Goal: Navigation & Orientation: Understand site structure

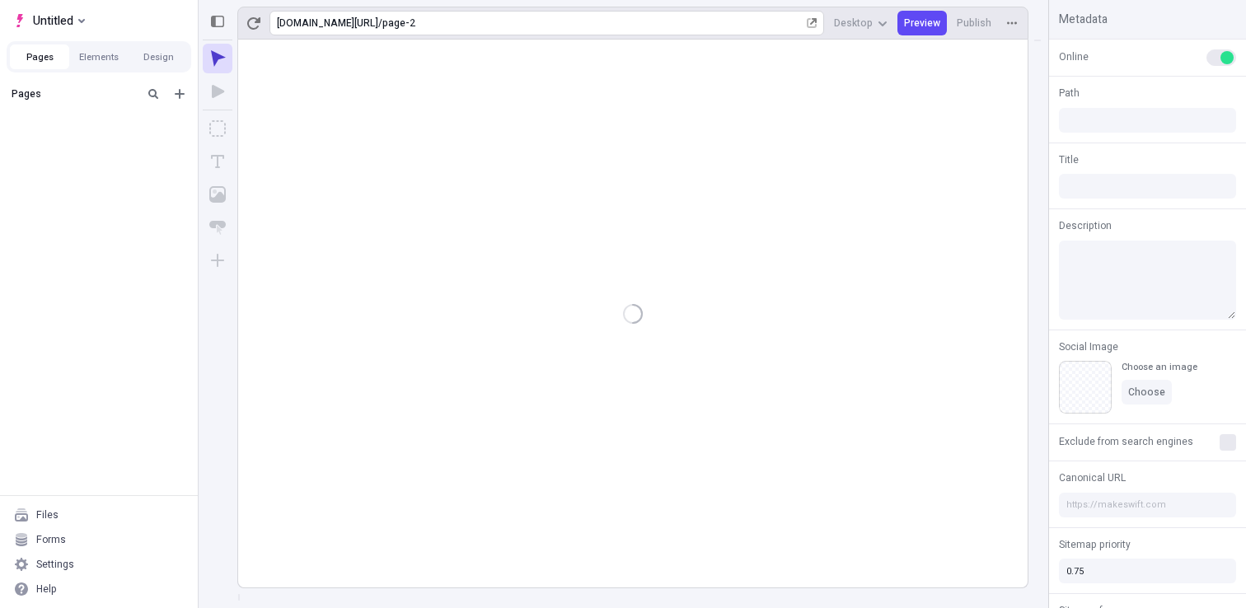
type input "/page-2"
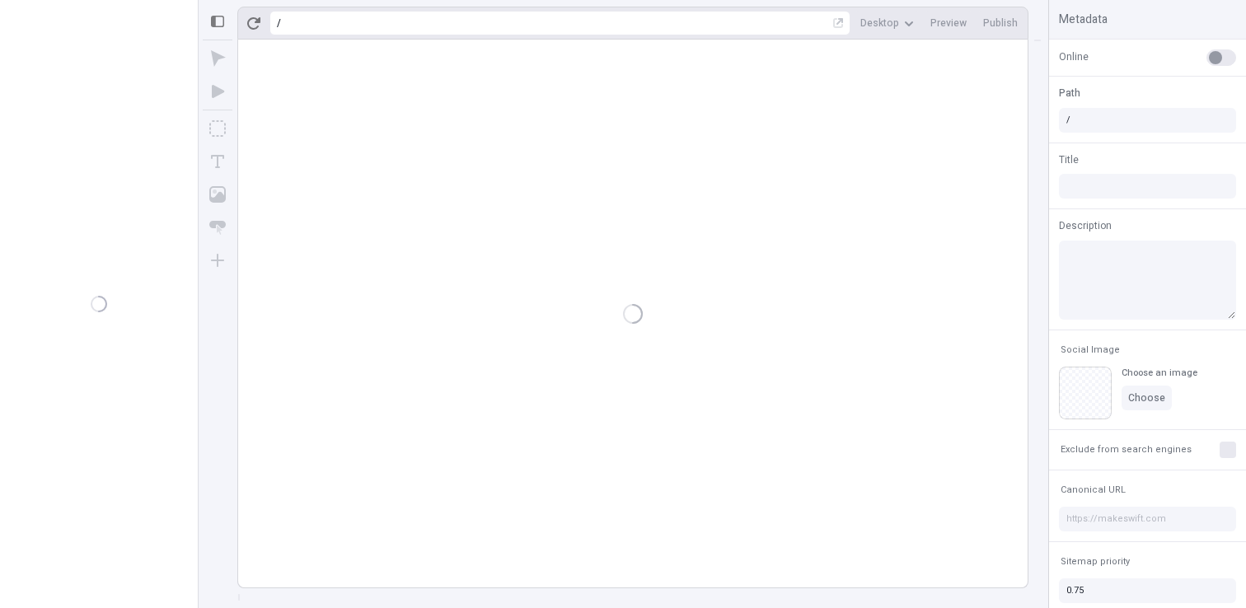
type input "/page-2"
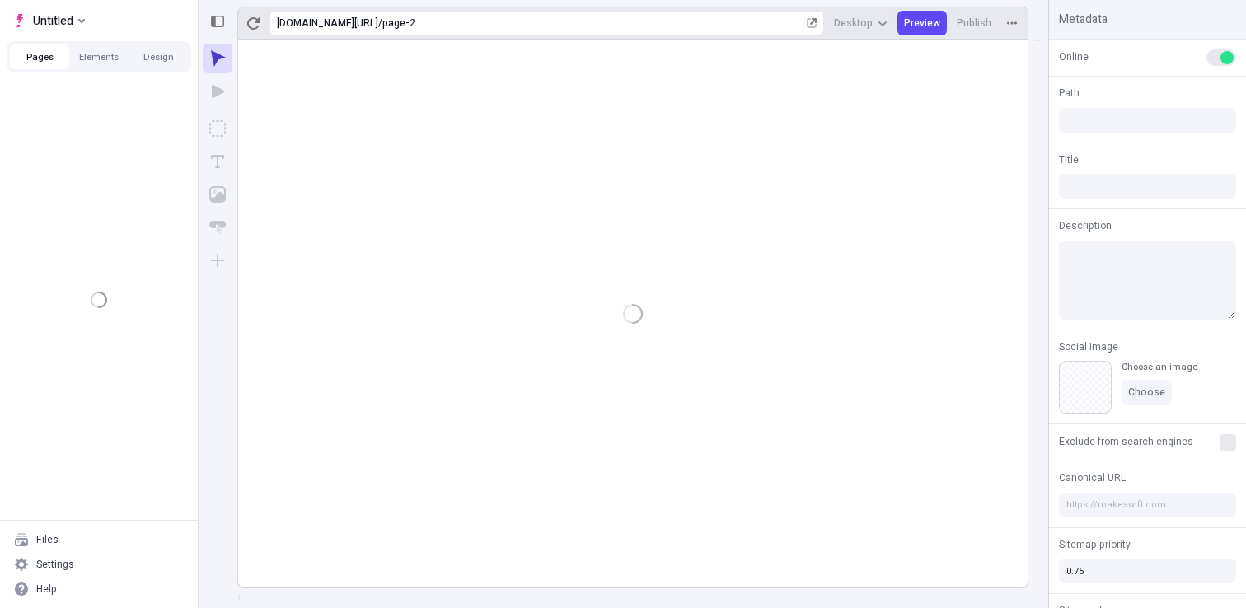
type input "/page-2"
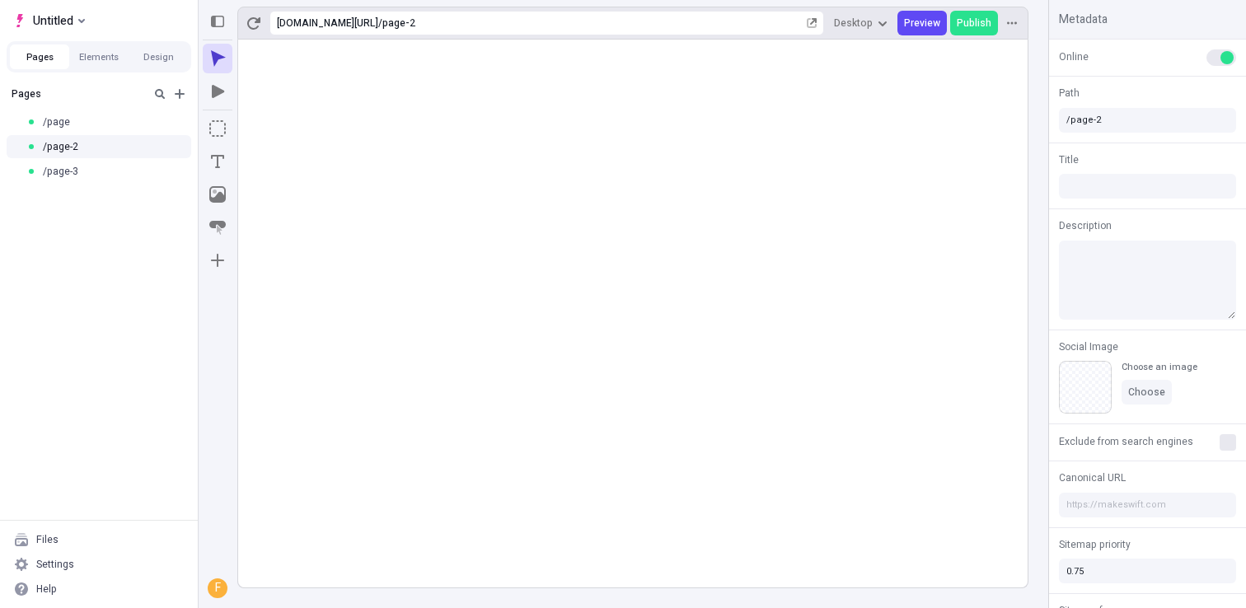
click at [71, 534] on div "Files" at bounding box center [99, 539] width 185 height 25
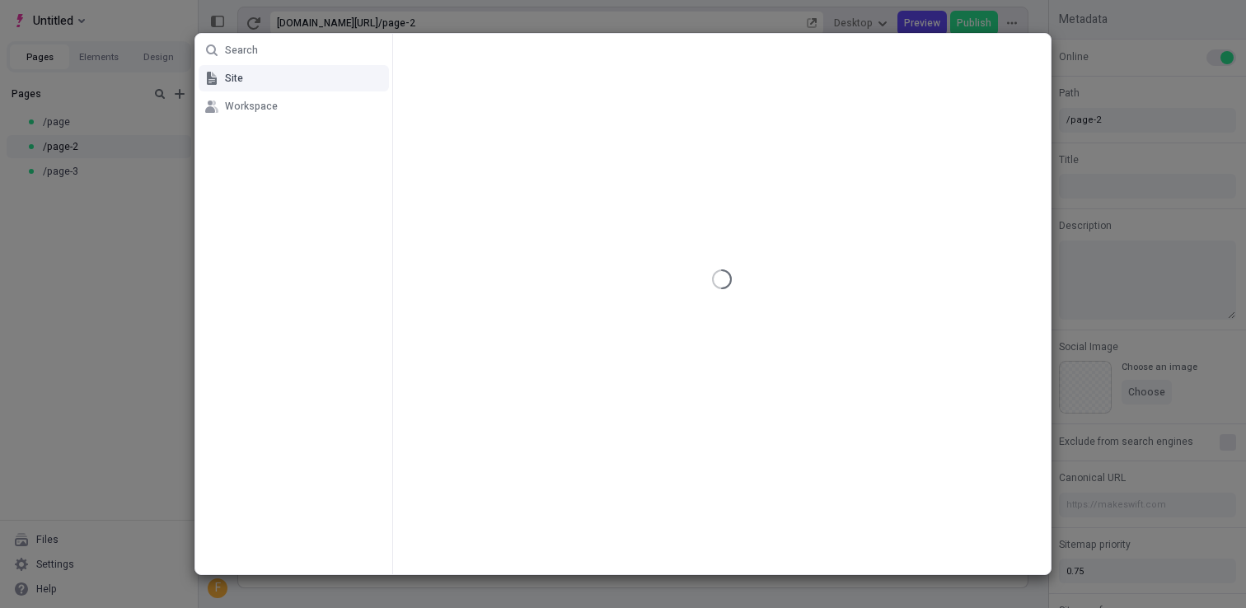
click at [107, 418] on div "Search Site Workspace" at bounding box center [623, 304] width 1246 height 608
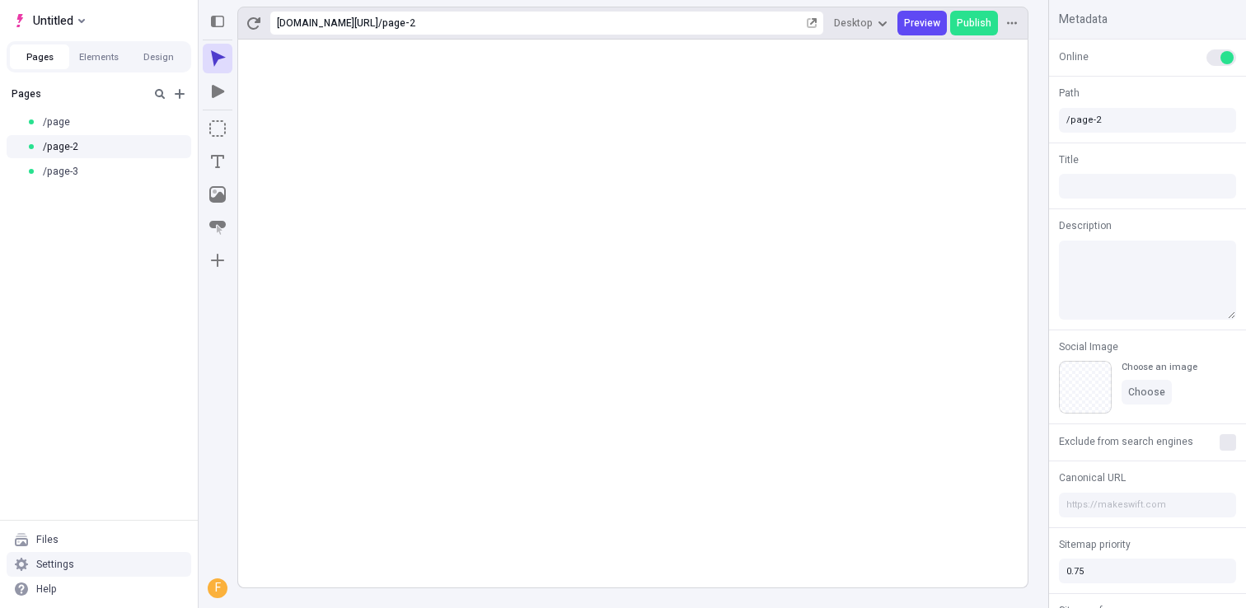
click at [78, 563] on div "Settings" at bounding box center [99, 564] width 185 height 25
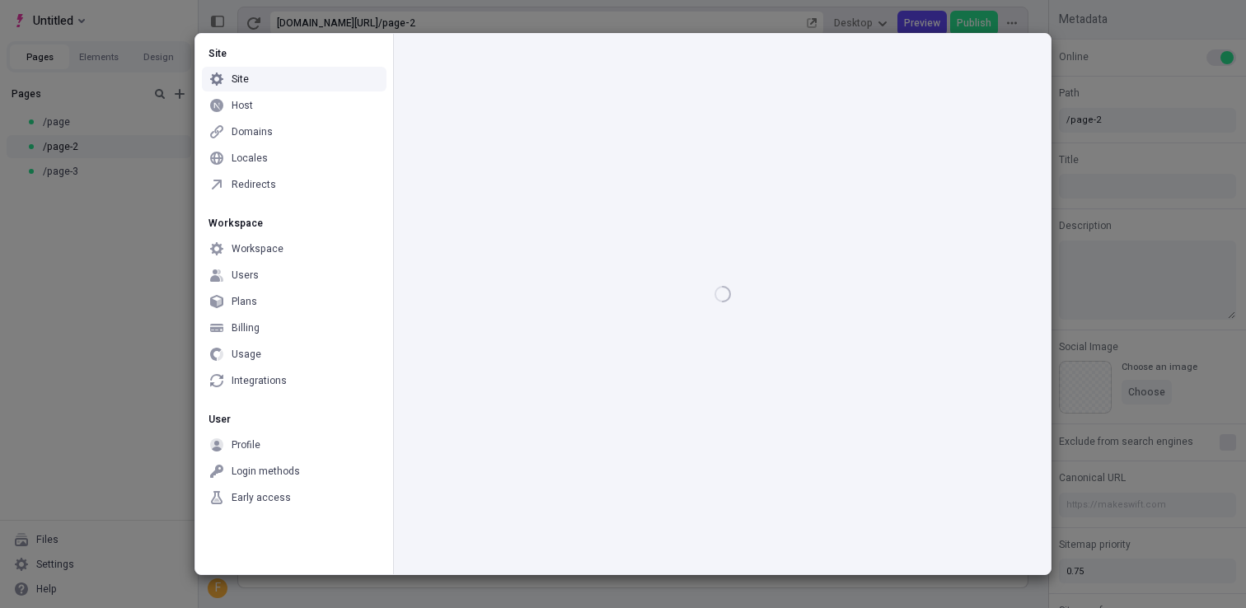
click at [93, 422] on div "Site Site Host Domains Locales Redirects Workspace Workspace Users Plans Billin…" at bounding box center [623, 304] width 1246 height 608
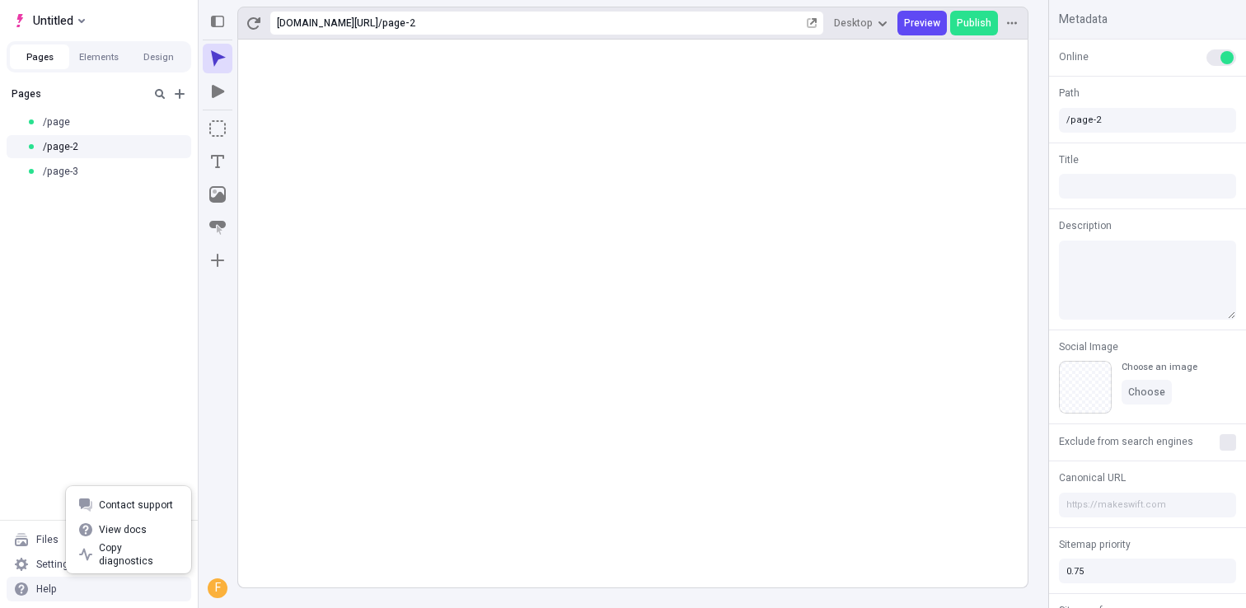
click at [70, 587] on div "Help" at bounding box center [99, 589] width 185 height 25
click at [110, 425] on div "Pages /page /page-2 /page-3" at bounding box center [99, 299] width 198 height 441
click at [54, 591] on div "Help" at bounding box center [46, 588] width 21 height 13
click at [120, 529] on span "View docs" at bounding box center [138, 529] width 79 height 13
click at [68, 587] on div "Help" at bounding box center [99, 589] width 185 height 25
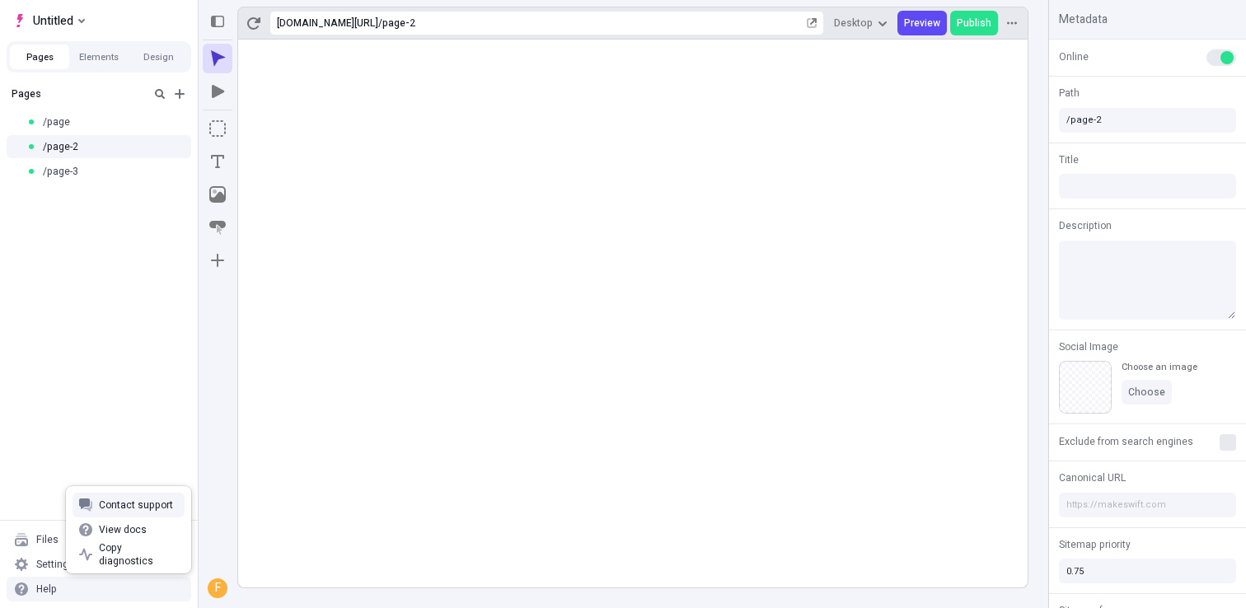
click at [94, 503] on div "Contact support" at bounding box center [128, 505] width 125 height 25
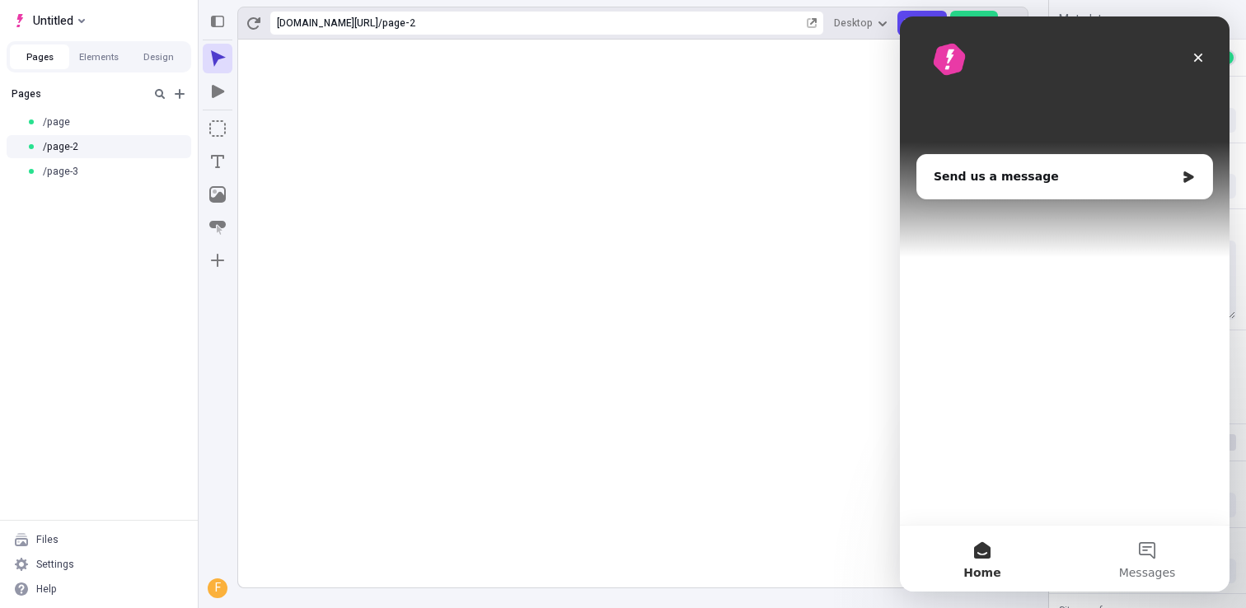
click at [541, 351] on rect at bounding box center [632, 314] width 789 height 548
click at [778, 273] on rect at bounding box center [632, 314] width 789 height 548
click at [1201, 64] on div "Close" at bounding box center [1198, 58] width 30 height 30
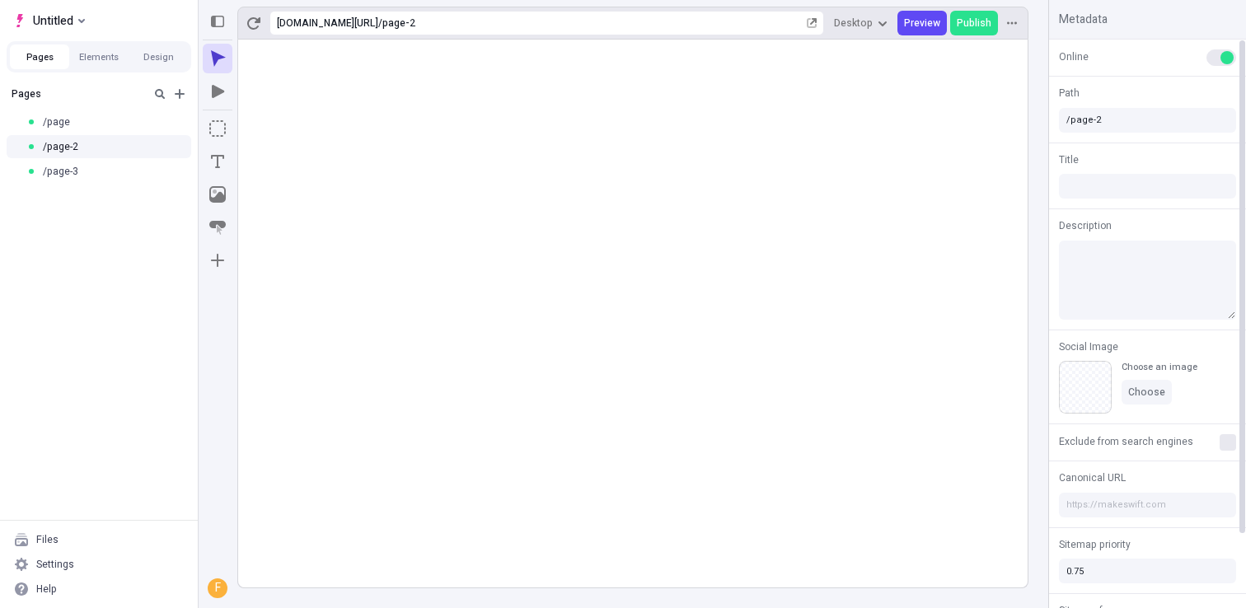
click at [493, 298] on rect at bounding box center [632, 314] width 789 height 548
click at [103, 435] on div "Pages /page /page-2 /page-3" at bounding box center [99, 299] width 198 height 441
click at [53, 562] on div "Settings" at bounding box center [55, 564] width 38 height 13
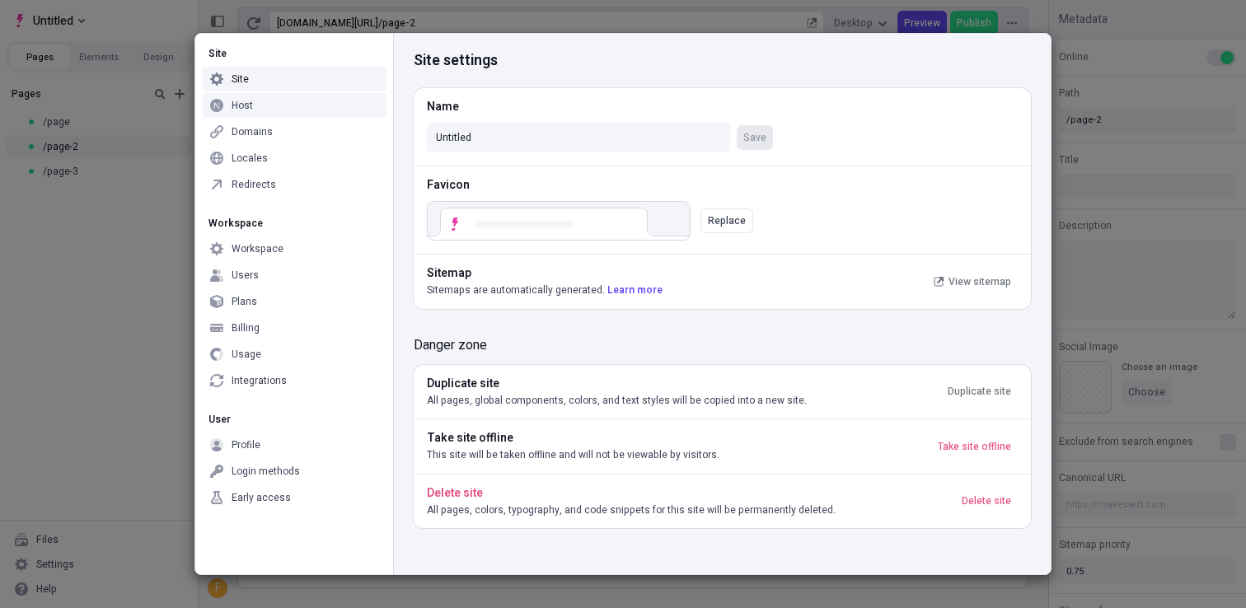
click at [259, 107] on div "Host" at bounding box center [294, 105] width 185 height 25
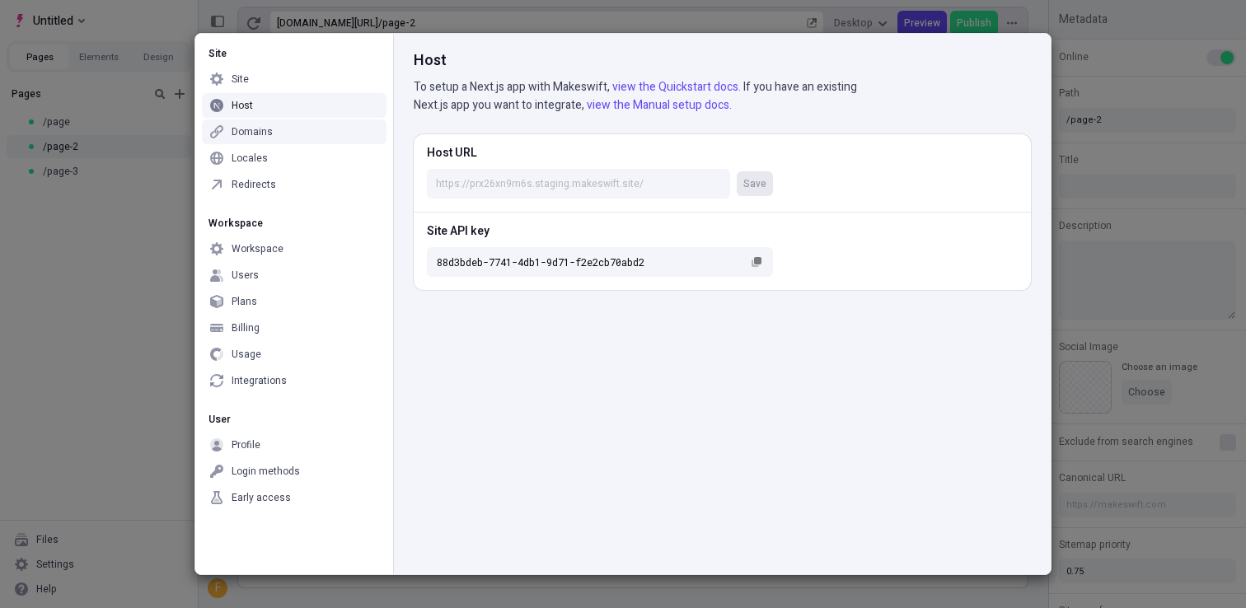
click at [269, 138] on div "Domains" at bounding box center [294, 131] width 185 height 25
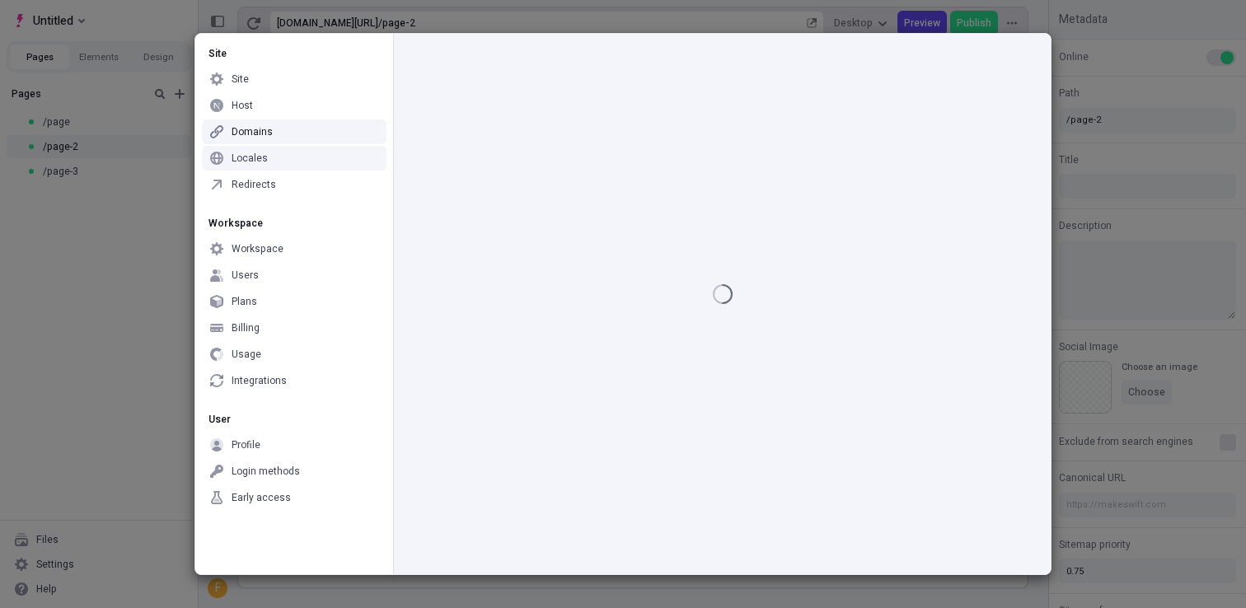
click at [266, 159] on div "Locales" at bounding box center [294, 158] width 185 height 25
click at [263, 184] on div "Redirects" at bounding box center [253, 184] width 44 height 13
click at [264, 251] on div "Workspace" at bounding box center [257, 248] width 52 height 13
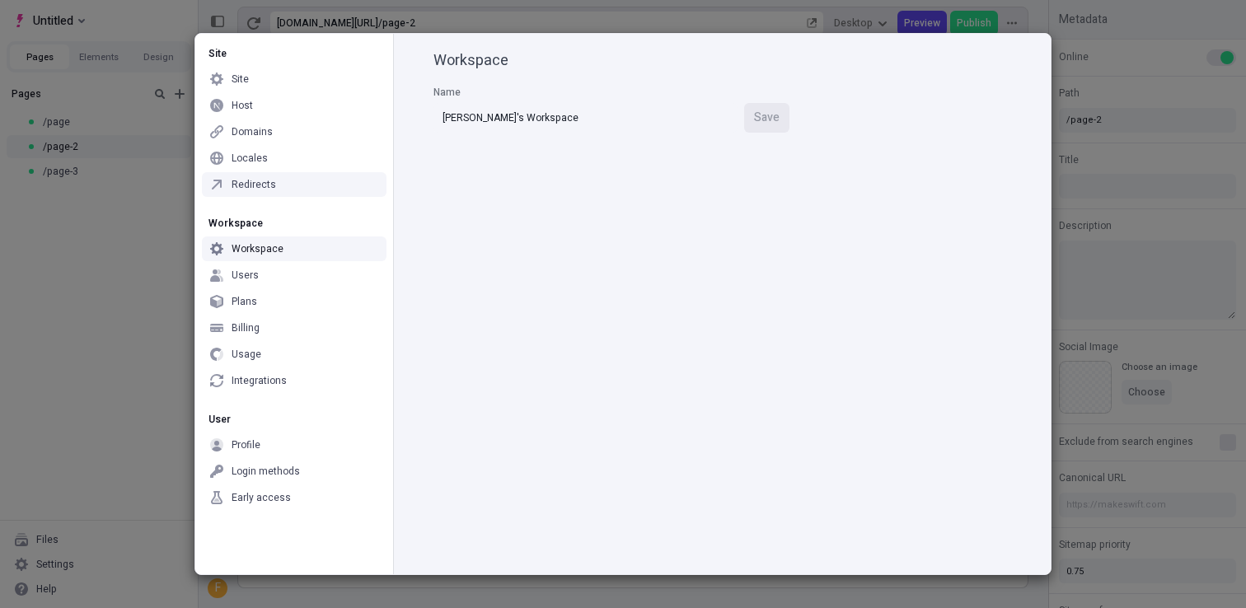
click at [263, 184] on div "Redirects" at bounding box center [253, 184] width 44 height 13
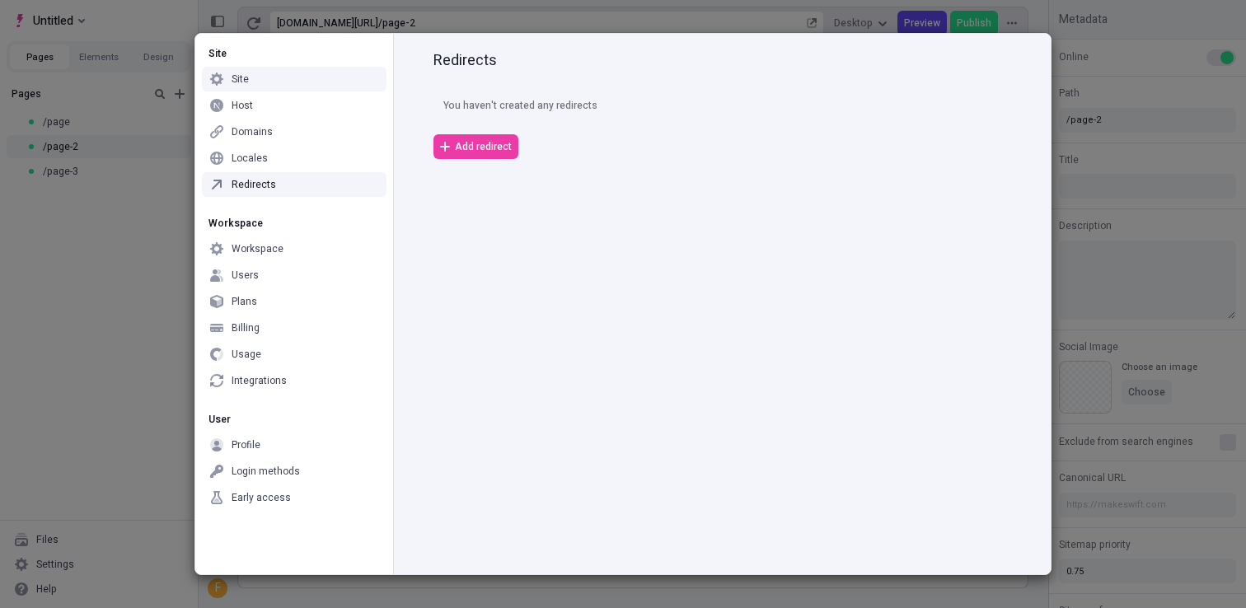
click at [255, 85] on div "Site" at bounding box center [294, 79] width 185 height 25
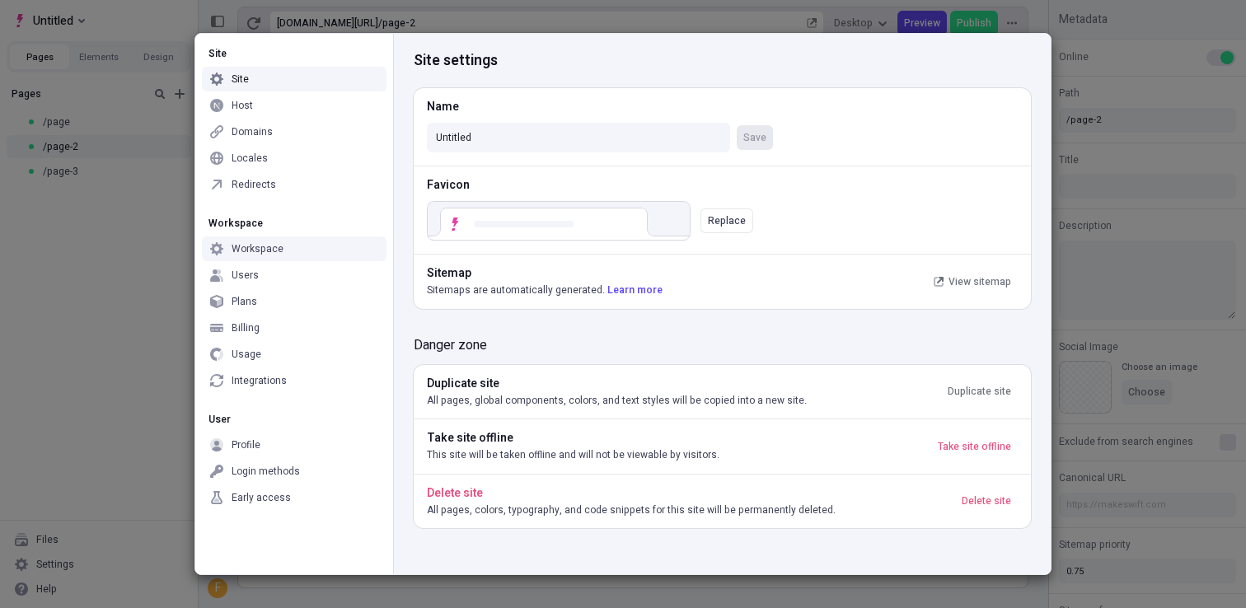
click at [260, 250] on div "Workspace" at bounding box center [257, 248] width 52 height 13
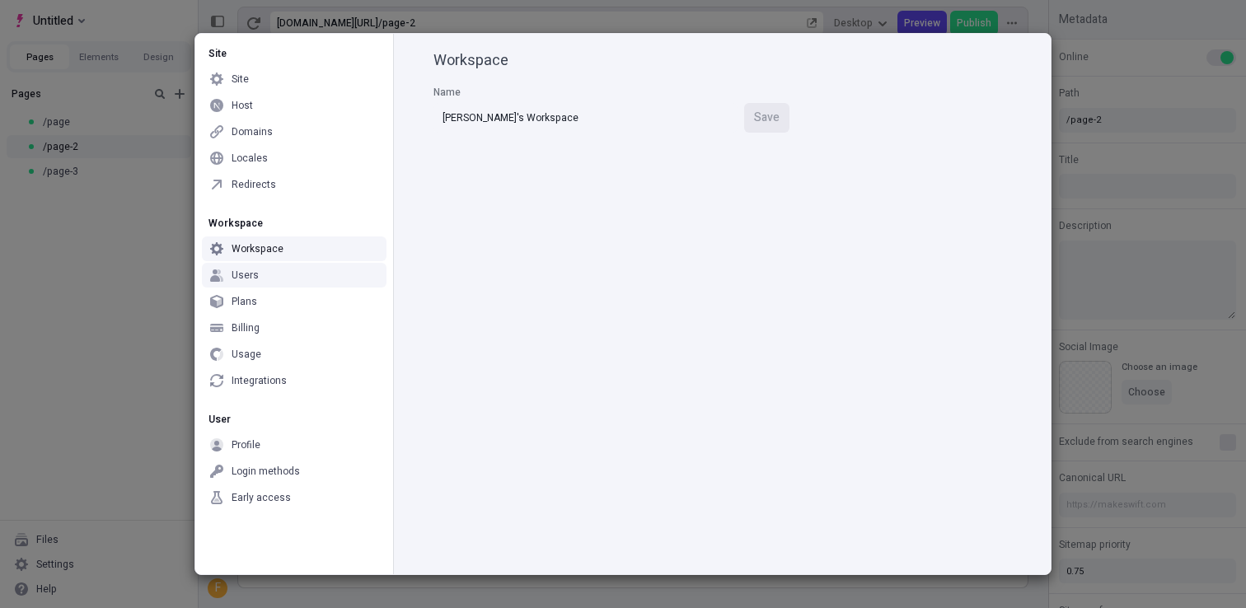
click at [269, 274] on div "Users" at bounding box center [294, 275] width 185 height 25
